Goal: Transaction & Acquisition: Subscribe to service/newsletter

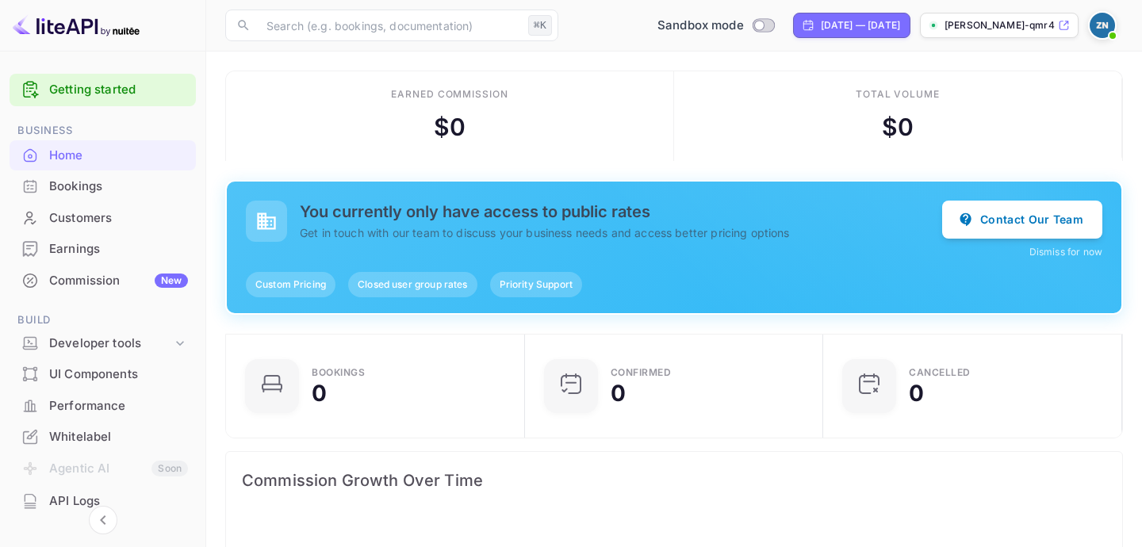
scroll to position [258, 289]
click at [1108, 25] on img at bounding box center [1102, 25] width 25 height 25
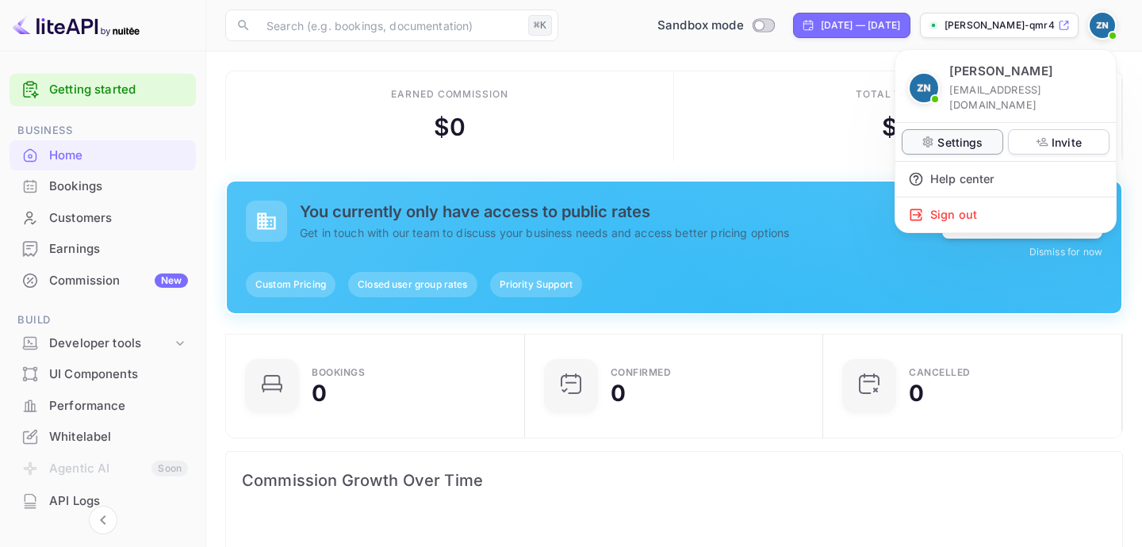
click at [979, 134] on p "Settings" at bounding box center [959, 142] width 45 height 17
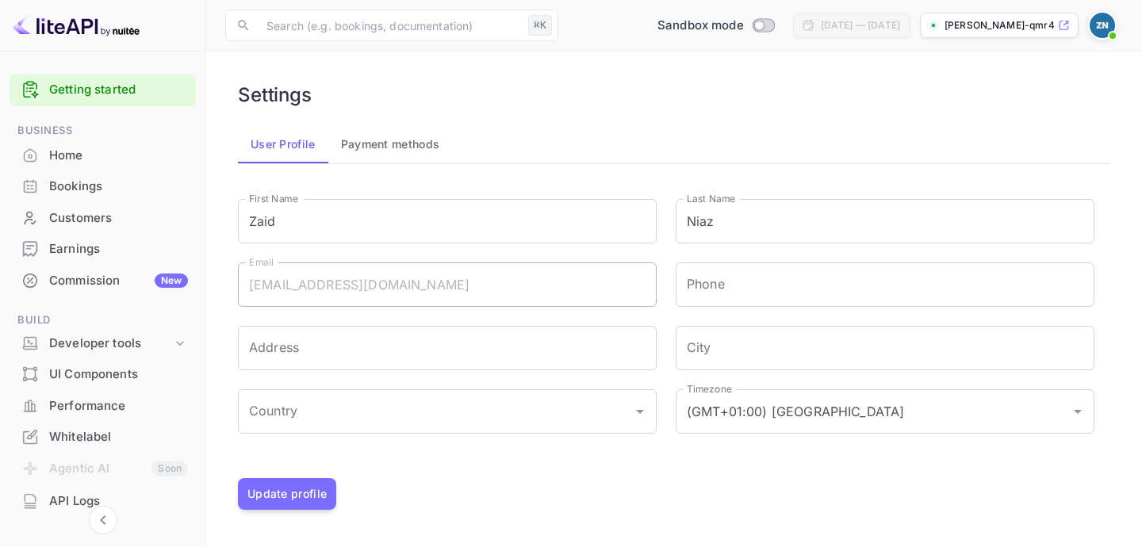
click at [417, 143] on button "Payment methods" at bounding box center [390, 144] width 125 height 38
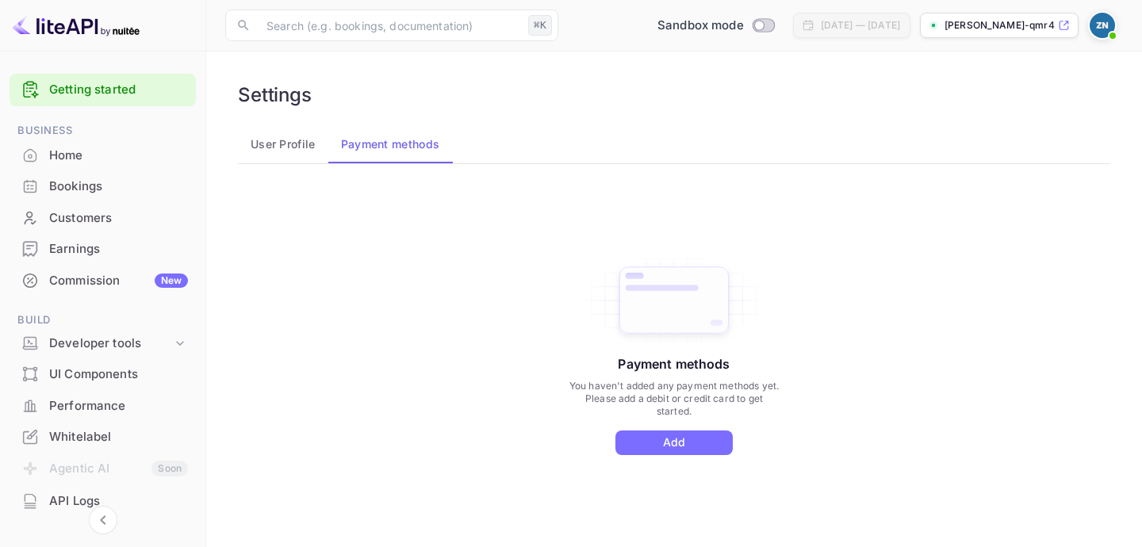
click at [276, 136] on button "User Profile" at bounding box center [283, 144] width 90 height 38
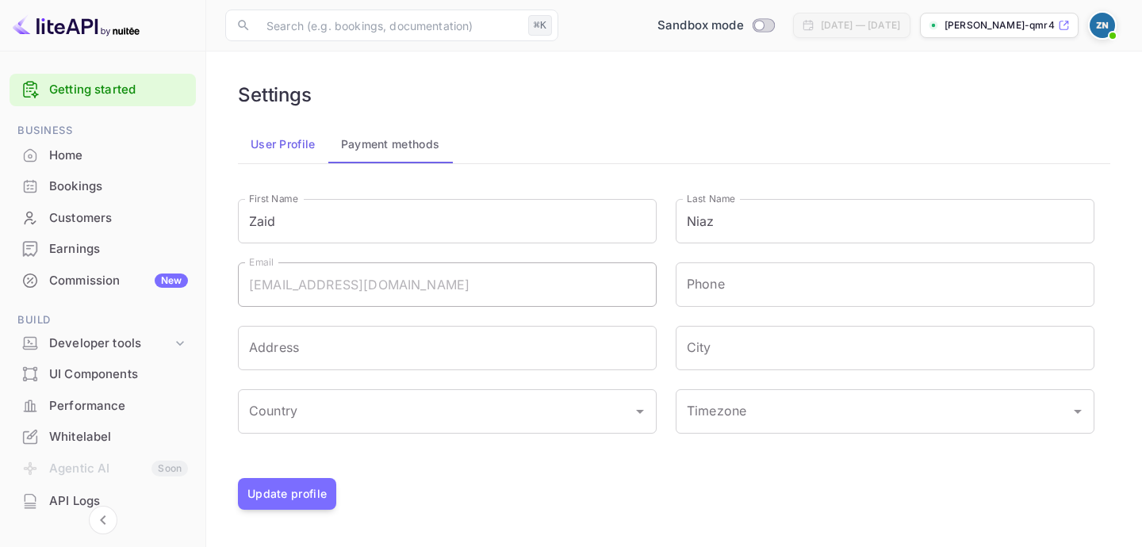
type input "(GMT+01:00) [GEOGRAPHIC_DATA]"
click at [1103, 20] on img at bounding box center [1102, 25] width 25 height 25
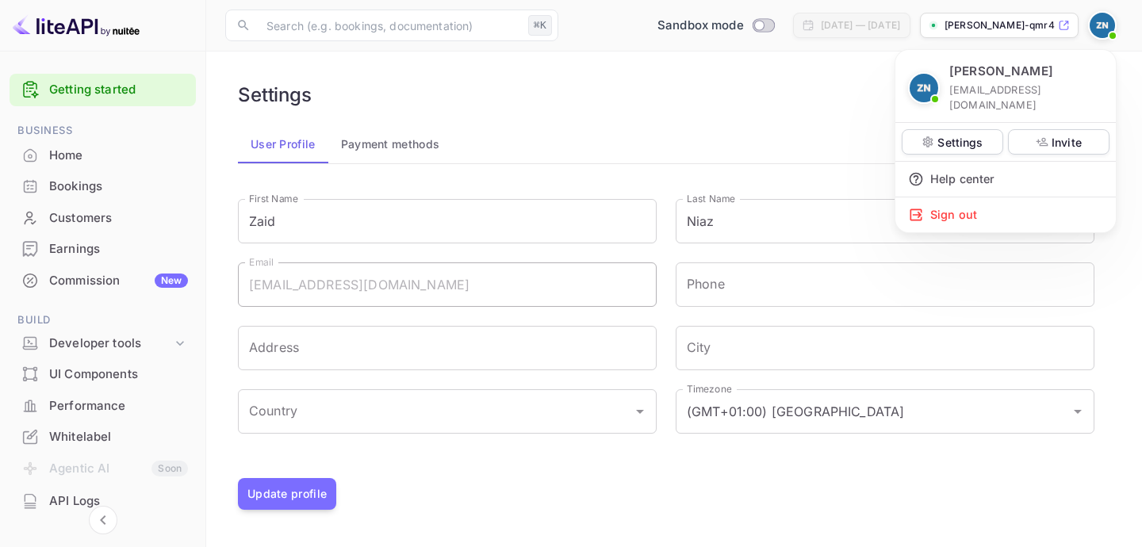
click at [589, 105] on div at bounding box center [571, 273] width 1142 height 547
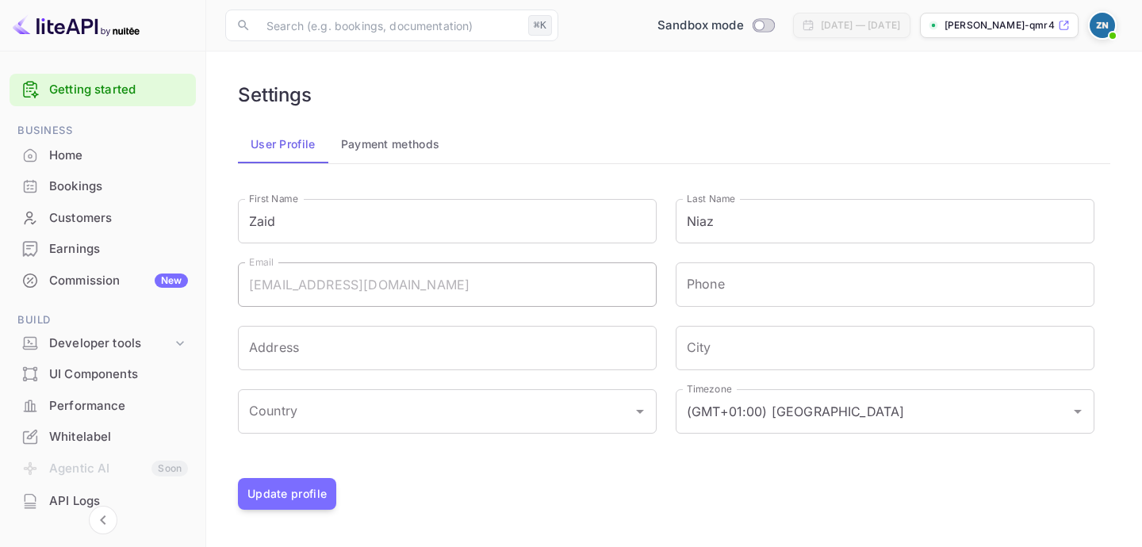
click at [1106, 30] on span at bounding box center [1113, 36] width 16 height 16
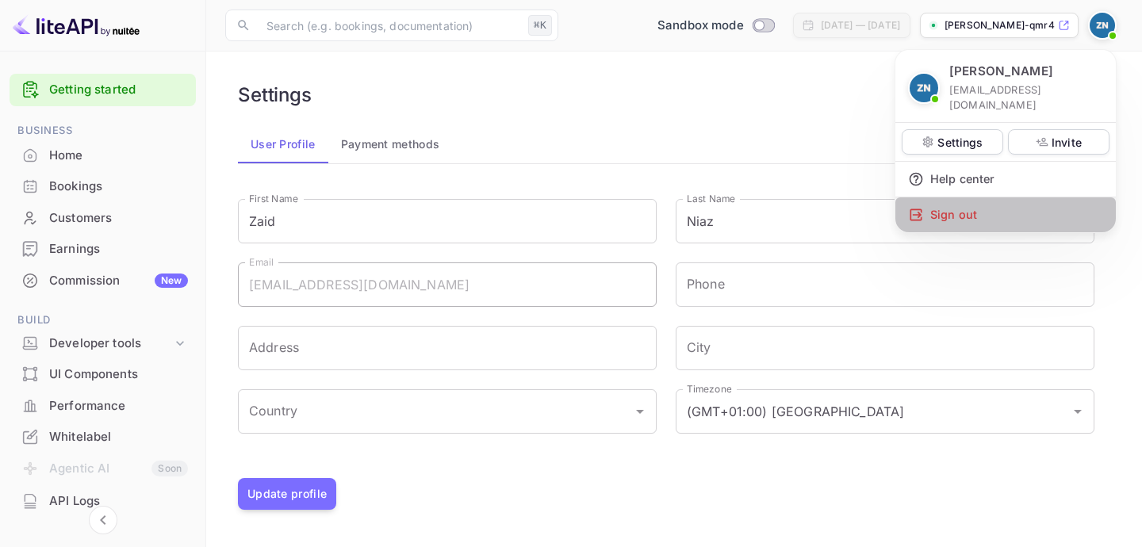
click at [973, 200] on div "Sign out" at bounding box center [1005, 214] width 220 height 35
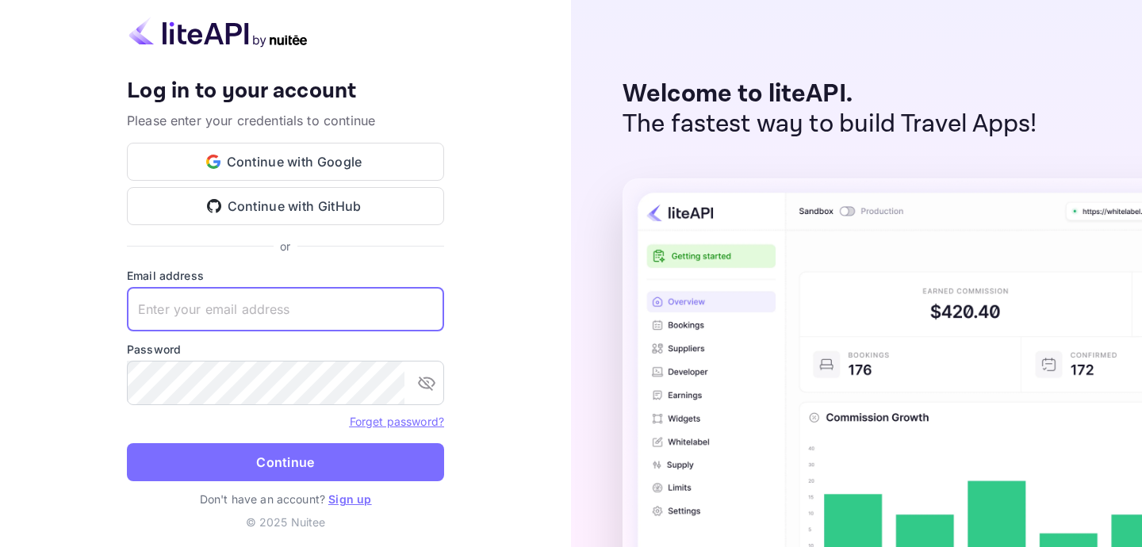
click at [462, 260] on div "Your account has been created successfully, a confirmation link has been sent t…" at bounding box center [285, 273] width 571 height 547
click at [361, 507] on p "Don't have an account? Sign up" at bounding box center [285, 499] width 317 height 17
click at [361, 504] on link "Sign up" at bounding box center [349, 498] width 43 height 13
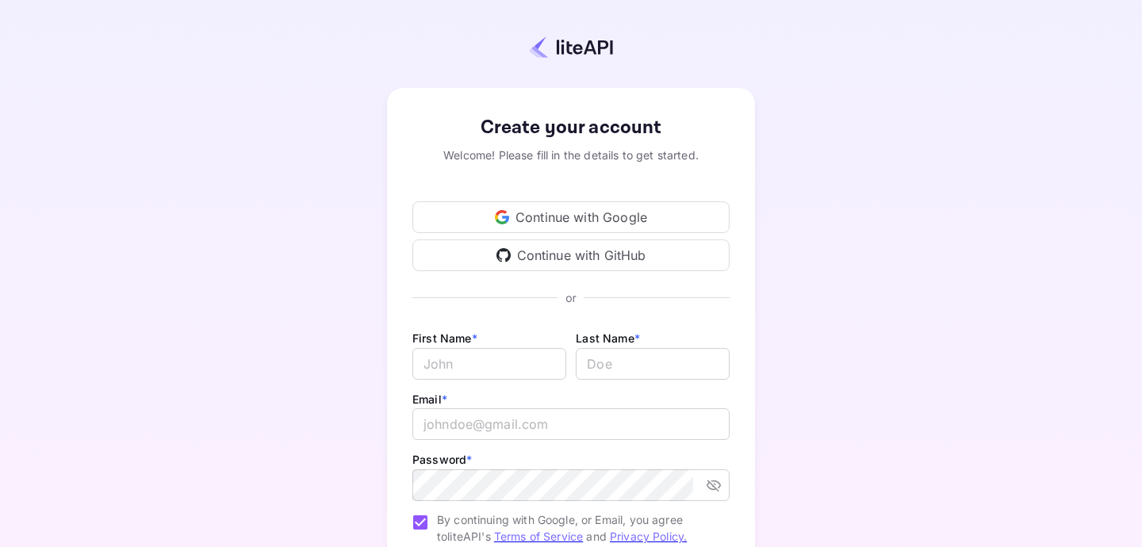
click at [454, 388] on div "First Name * ​ Last Name * ​" at bounding box center [570, 358] width 317 height 61
type input "Zaid"
type input "n"
type input "Niaz"
type input "A"
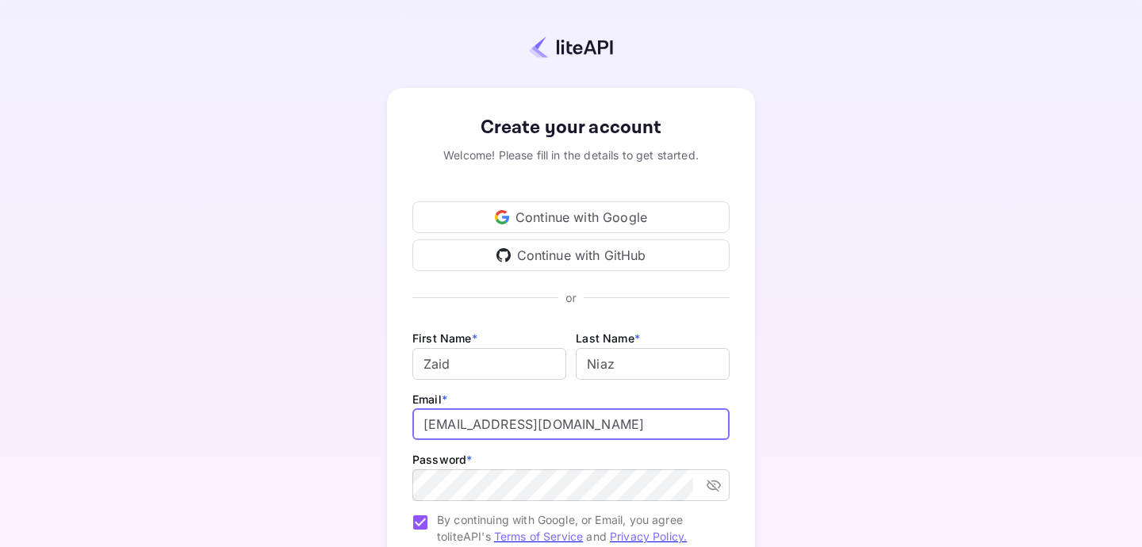
type input "[EMAIL_ADDRESS][DOMAIN_NAME]"
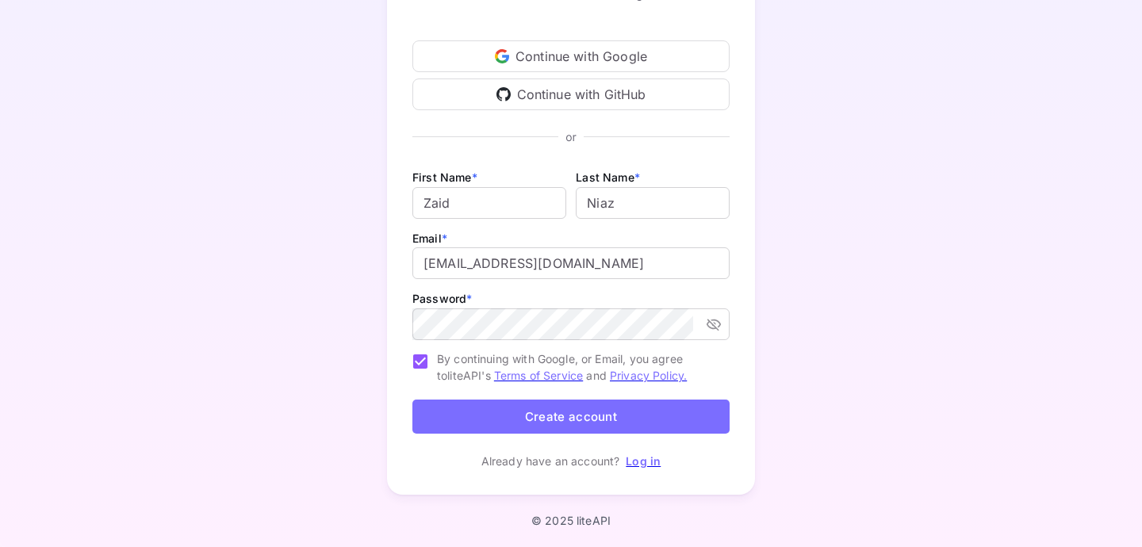
scroll to position [160, 0]
click at [507, 422] on button "Create account" at bounding box center [570, 417] width 317 height 34
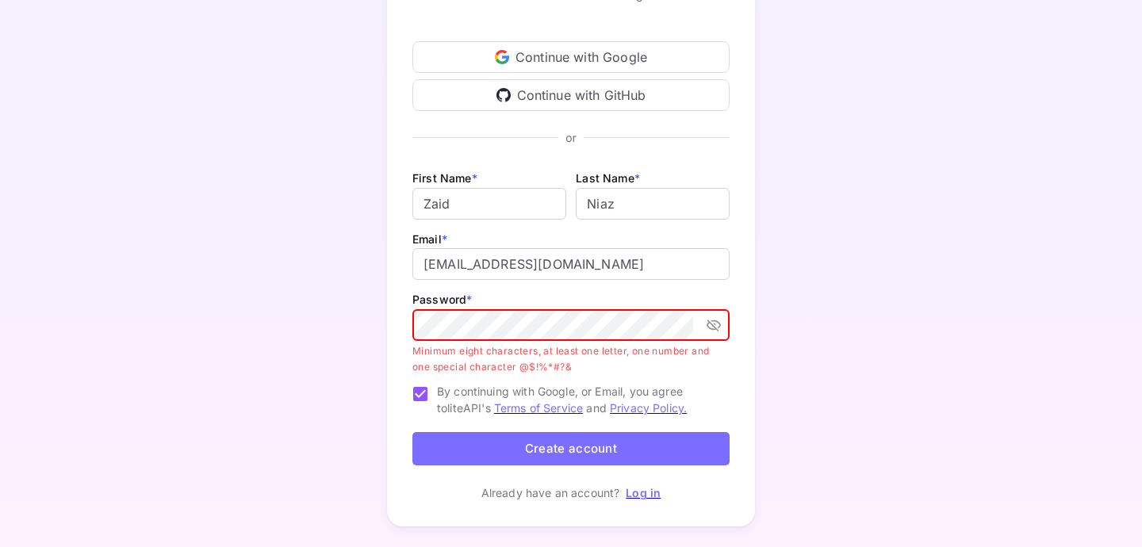
click at [556, 348] on p "Minimum eight characters, at least one letter, one number and one special chara…" at bounding box center [565, 359] width 306 height 32
click at [718, 331] on icon "toggle password visibility" at bounding box center [714, 325] width 16 height 16
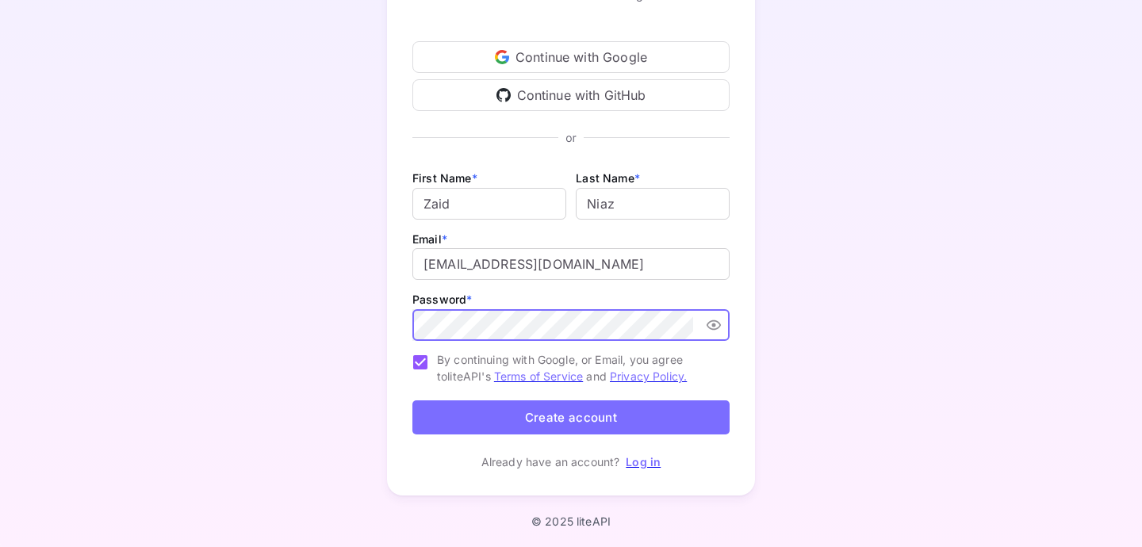
click at [631, 402] on button "Create account" at bounding box center [570, 417] width 317 height 34
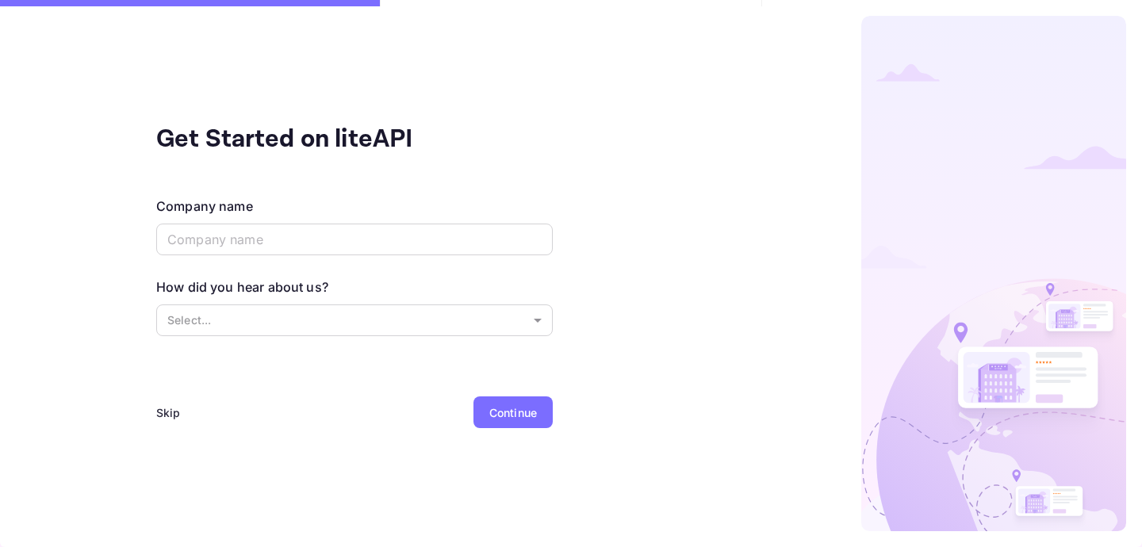
scroll to position [0, 0]
click at [341, 232] on input "text" at bounding box center [354, 240] width 397 height 32
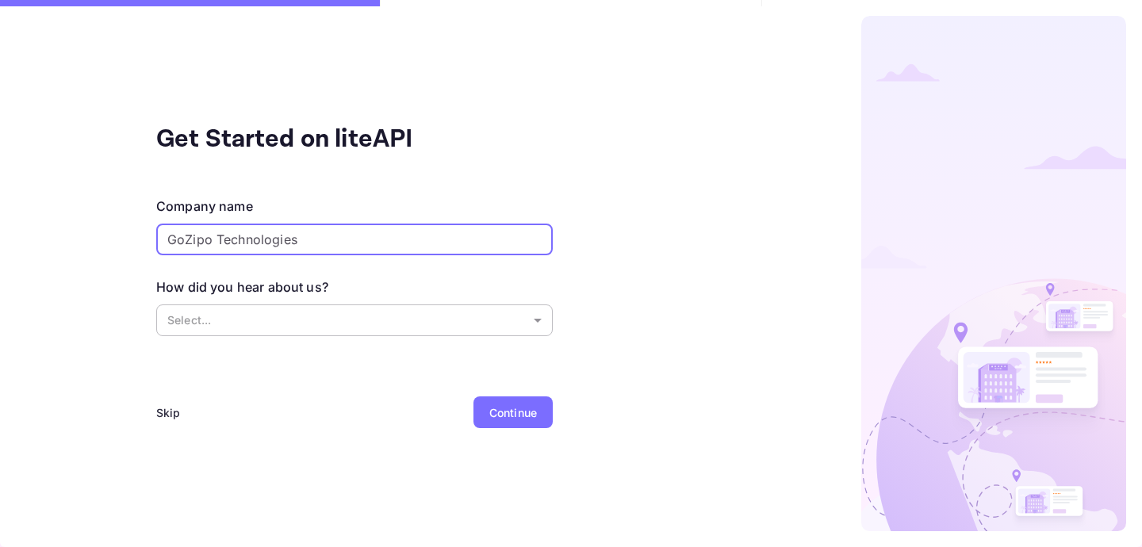
type input "GoZipo Technologies"
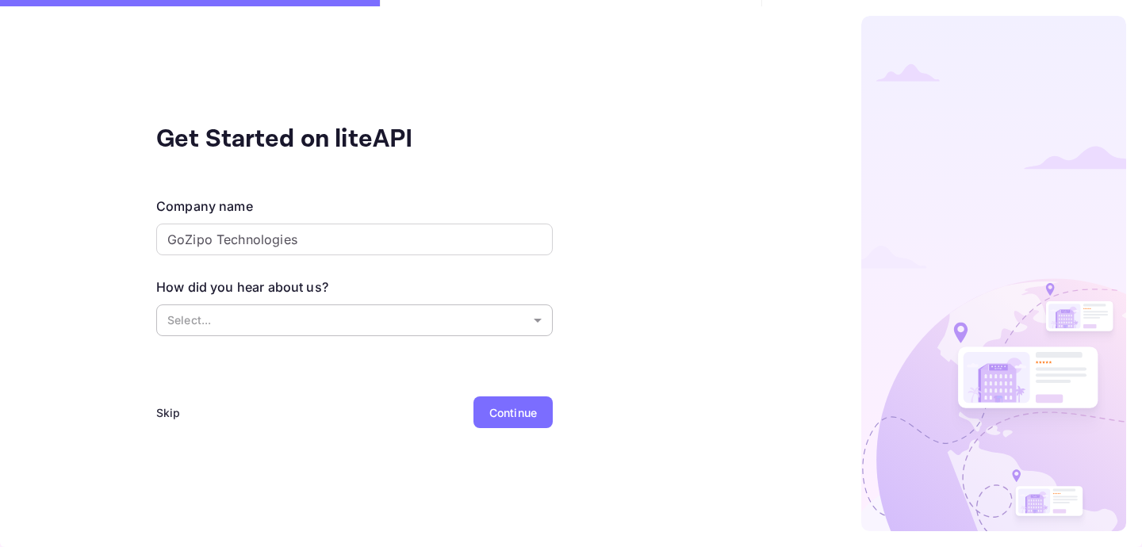
click at [339, 305] on div "How did you hear about us? Select... ​" at bounding box center [354, 309] width 397 height 62
click at [339, 305] on body "Get Started on liteAPI Company name GoZipo Technologies ​ How did you hear abou…" at bounding box center [571, 273] width 1142 height 547
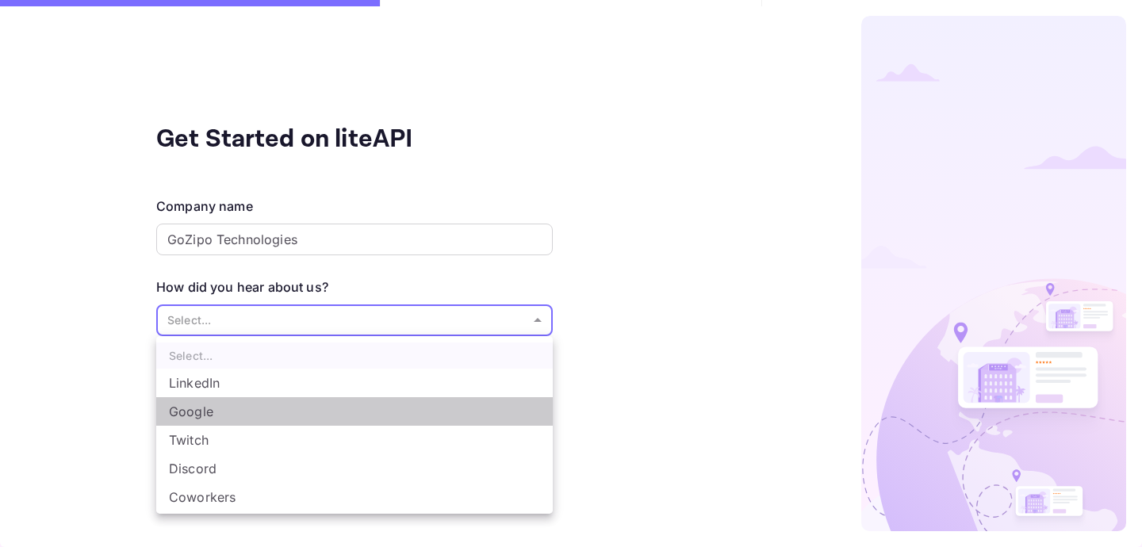
click at [368, 410] on li "Google" at bounding box center [354, 411] width 397 height 29
type input "Google"
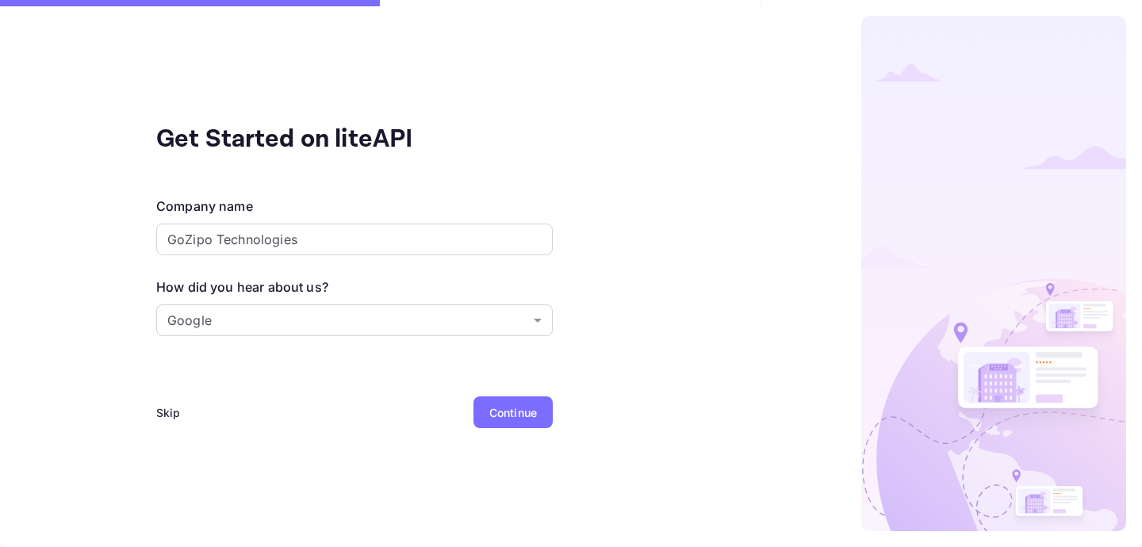
click at [495, 386] on div "Get Started on liteAPI Company name GoZipo Technologies ​ How did you hear abou…" at bounding box center [354, 273] width 709 height 547
click at [495, 400] on div "Continue" at bounding box center [512, 413] width 79 height 32
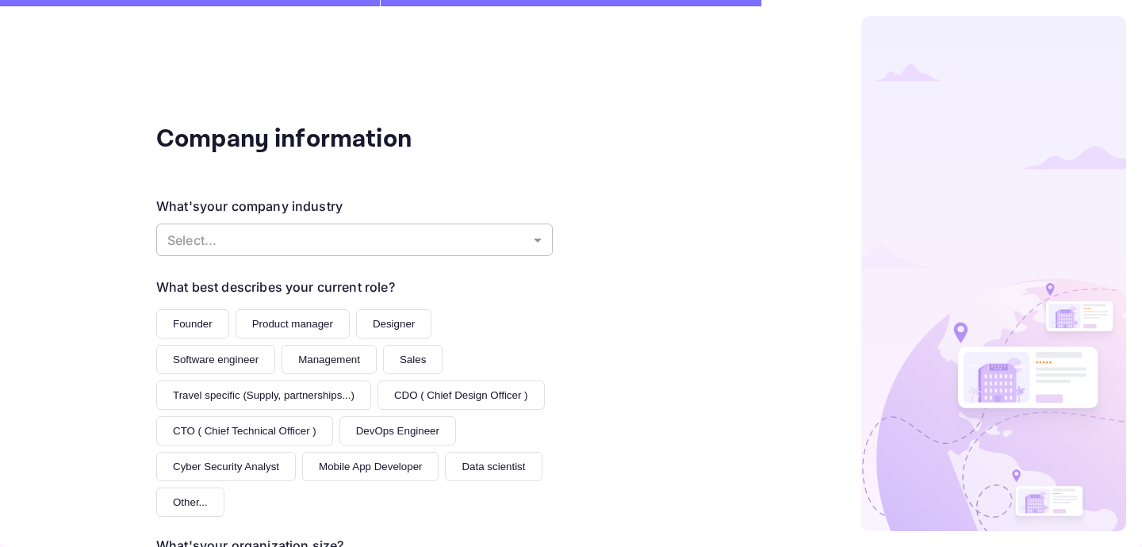
click at [391, 225] on body "Company information What's your company industry Select... ​ What best describe…" at bounding box center [571, 273] width 1142 height 547
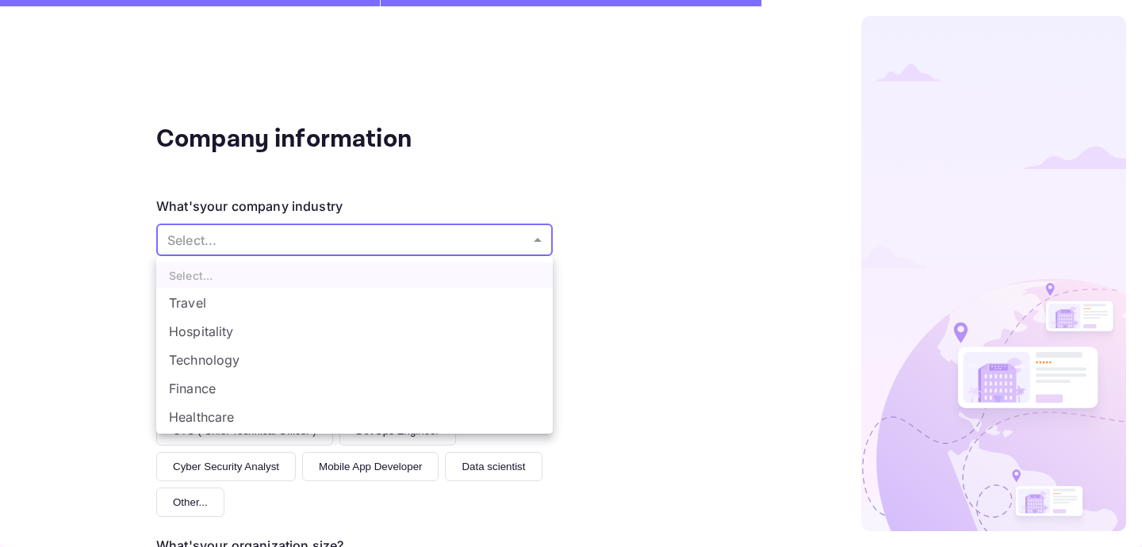
click at [383, 301] on li "Travel" at bounding box center [354, 303] width 397 height 29
type input "Travel"
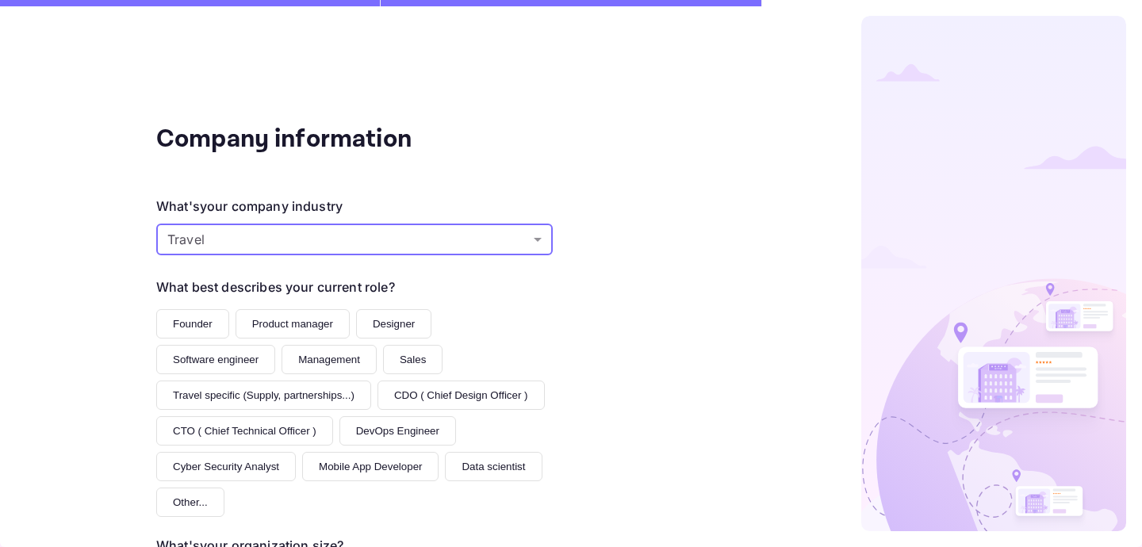
scroll to position [110, 0]
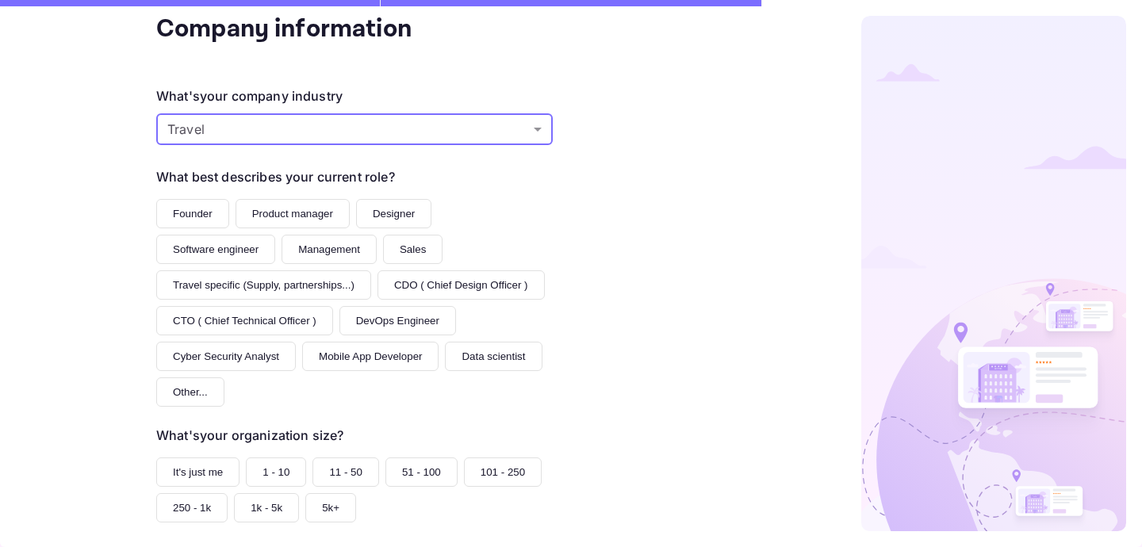
click at [176, 210] on button "Founder" at bounding box center [192, 213] width 73 height 29
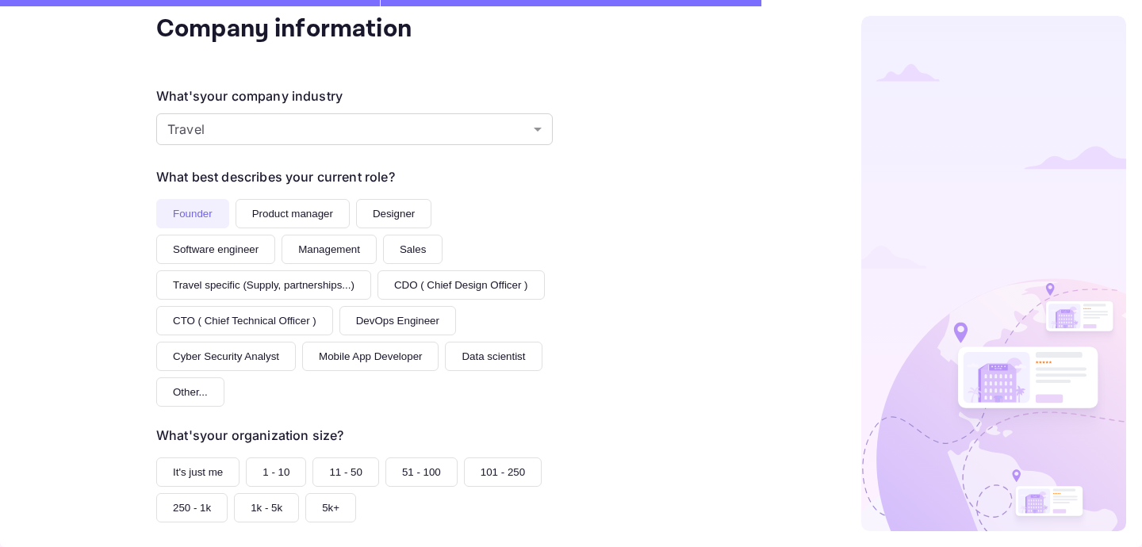
click at [294, 458] on button "1 - 10" at bounding box center [276, 472] width 60 height 29
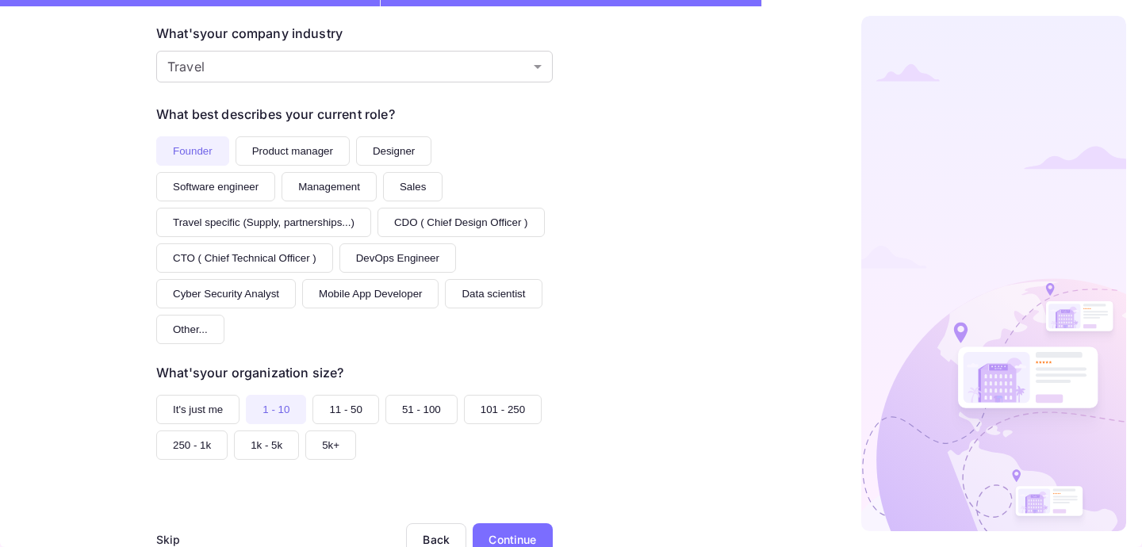
scroll to position [172, 0]
click at [507, 532] on div "Continue" at bounding box center [512, 540] width 48 height 17
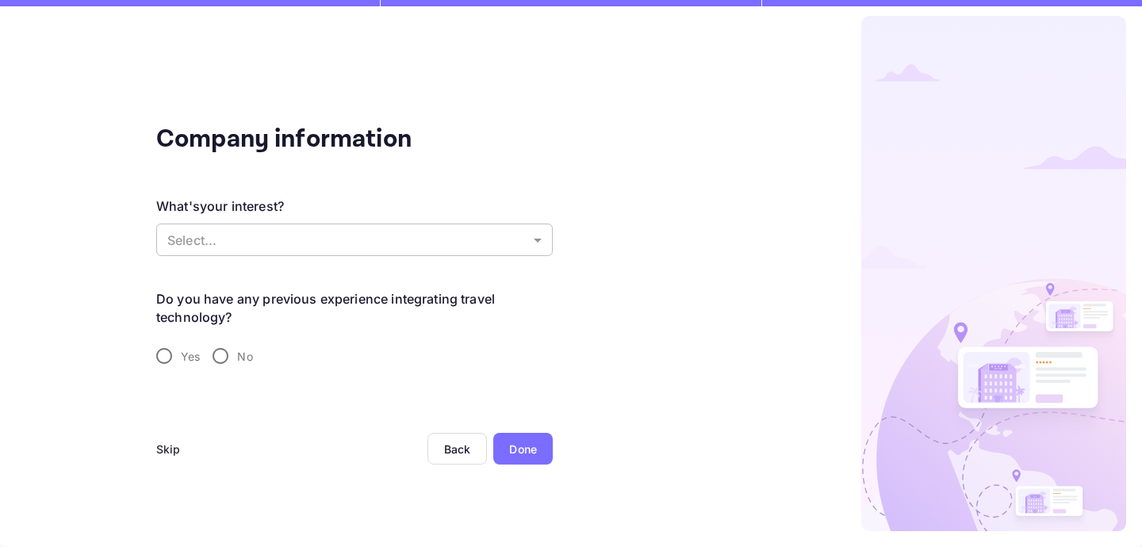
click at [374, 238] on body "Company information What's your interest? Select... ​ Do you have any previous …" at bounding box center [571, 273] width 1142 height 547
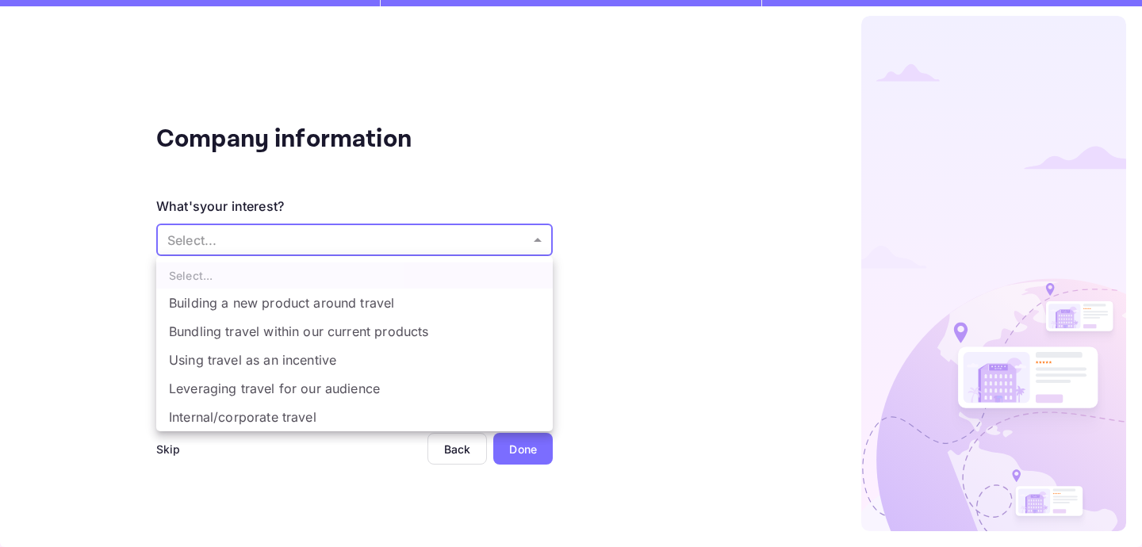
click at [424, 340] on li "Bundling travel within our current products" at bounding box center [354, 331] width 397 height 29
type input "Bundling travel within our current products"
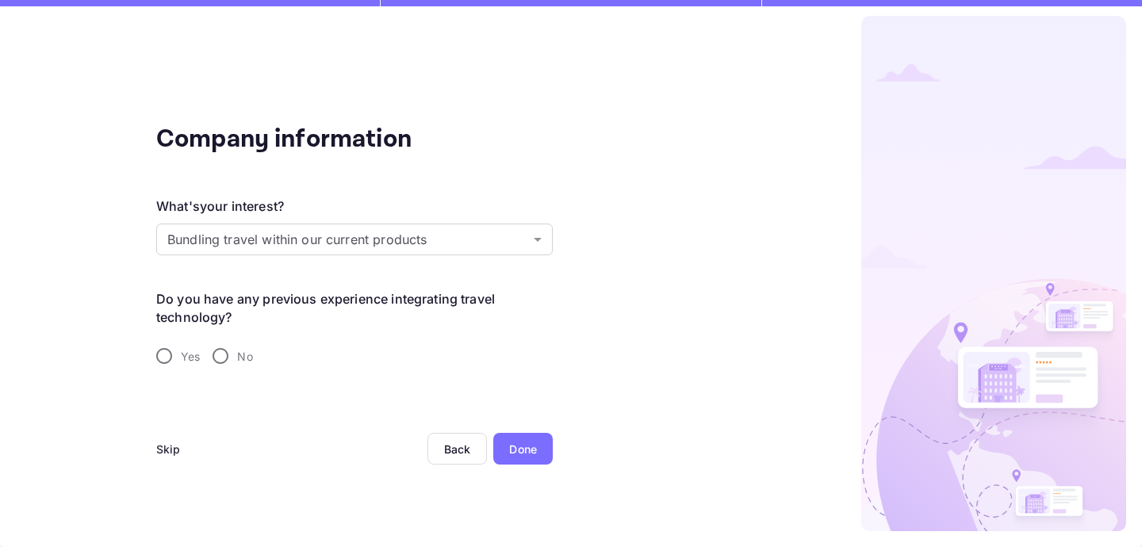
click at [182, 352] on span "Yes" at bounding box center [190, 356] width 19 height 17
click at [181, 352] on input "Yes" at bounding box center [163, 355] width 33 height 33
radio input "true"
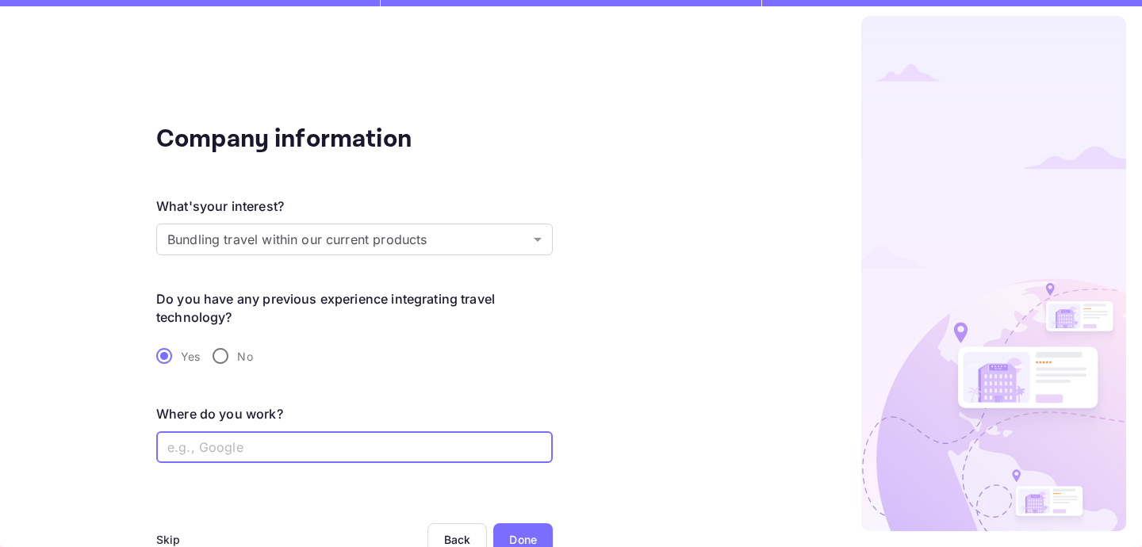
click at [382, 458] on input "text" at bounding box center [354, 447] width 397 height 32
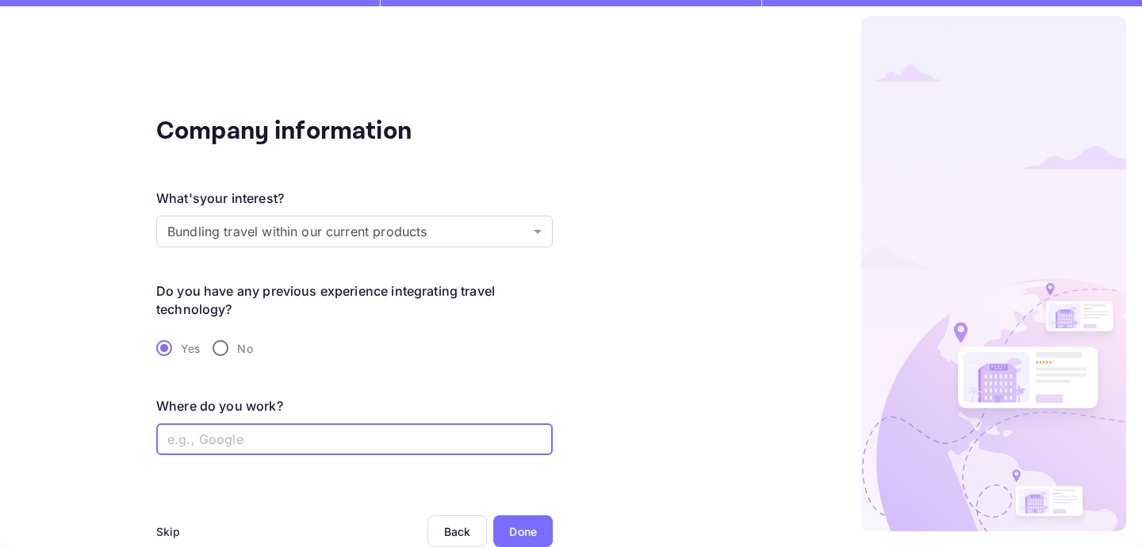
scroll to position [8, 0]
type input "GoZipo Technologies LTD"
click at [528, 526] on div "Done" at bounding box center [523, 531] width 28 height 17
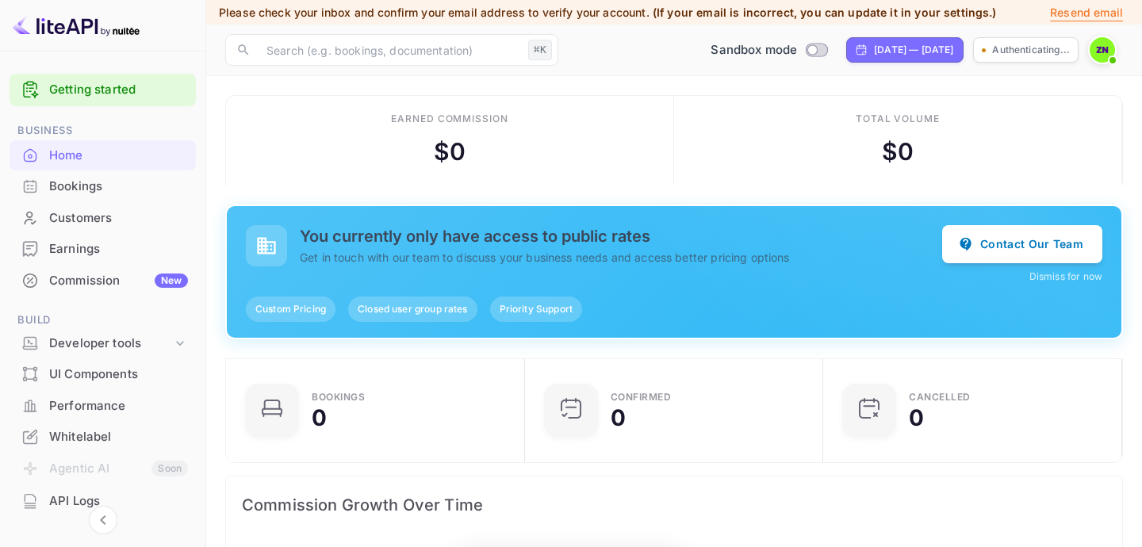
scroll to position [1, 1]
